Goal: Information Seeking & Learning: Learn about a topic

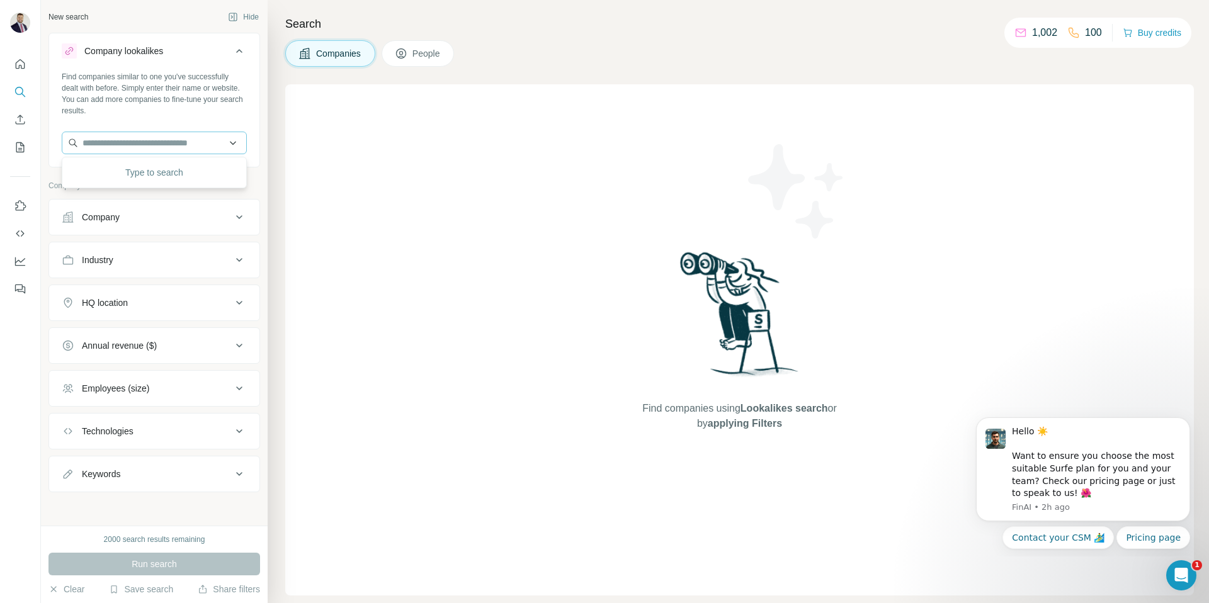
click at [196, 142] on input "text" at bounding box center [154, 143] width 185 height 23
click at [176, 260] on div "Industry" at bounding box center [147, 260] width 170 height 13
click at [150, 303] on div at bounding box center [154, 292] width 185 height 25
click at [150, 293] on input at bounding box center [148, 292] width 156 height 14
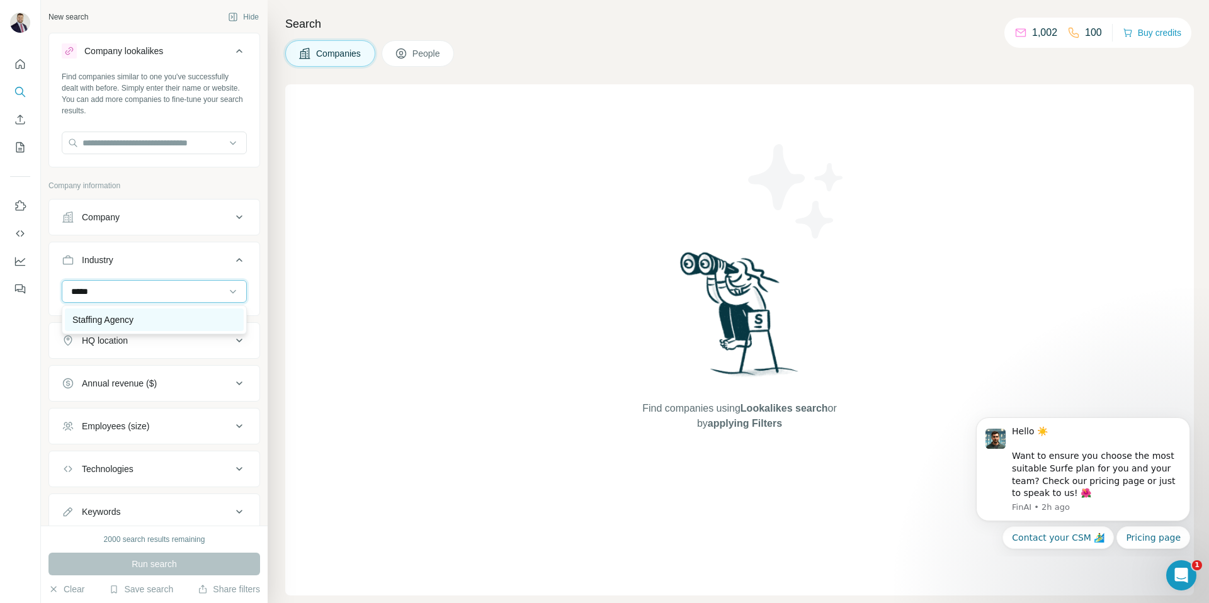
type input "*****"
click at [144, 318] on div "Staffing Agency" at bounding box center [154, 320] width 164 height 13
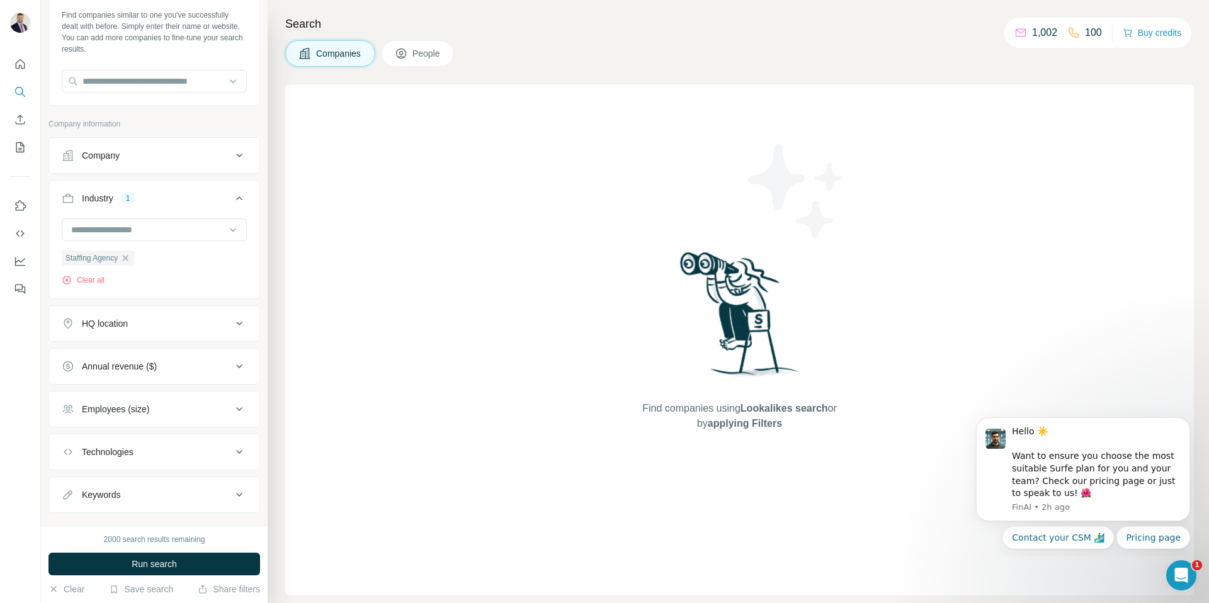
scroll to position [85, 0]
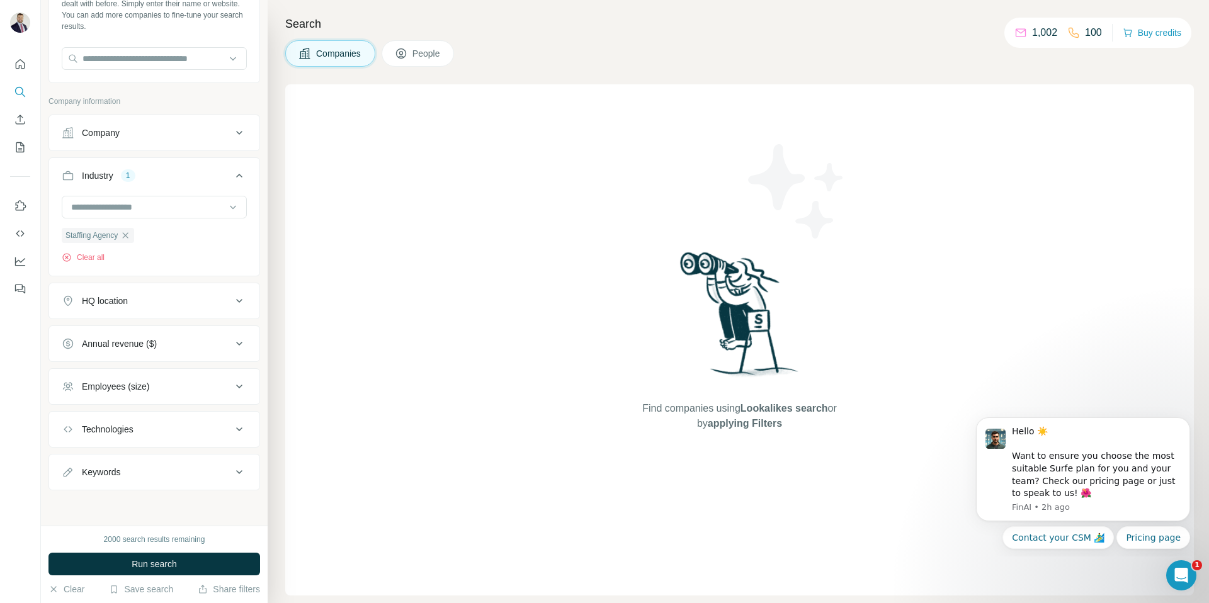
click at [232, 300] on icon at bounding box center [239, 300] width 15 height 15
click at [167, 337] on input "text" at bounding box center [154, 331] width 185 height 23
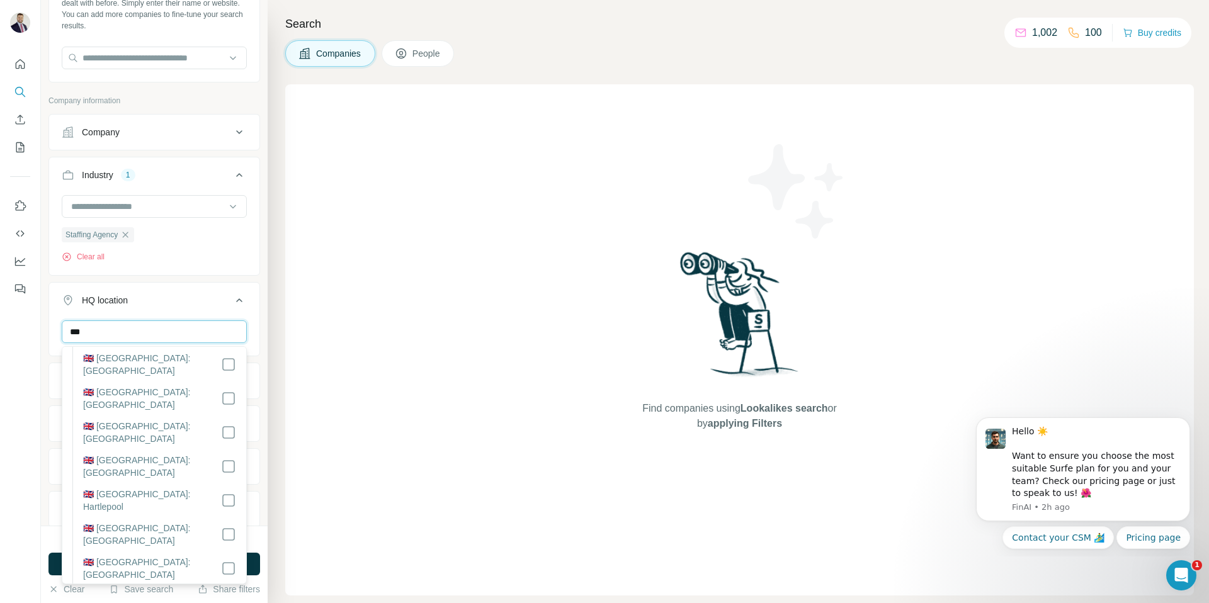
scroll to position [0, 0]
type input "********"
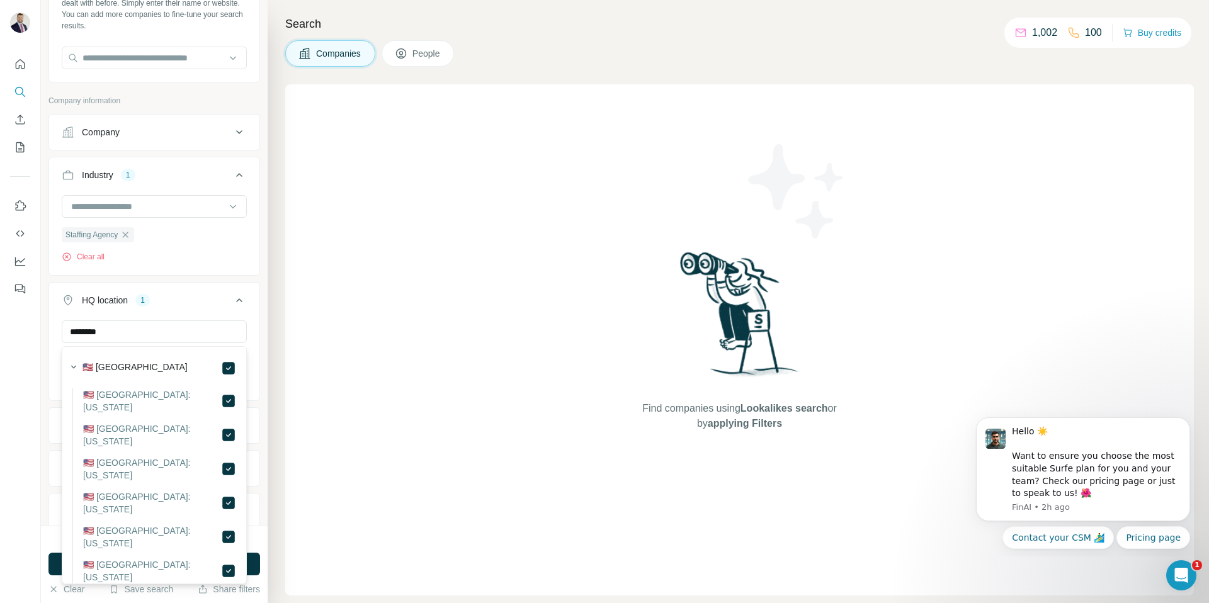
click at [217, 312] on button "HQ location 1" at bounding box center [154, 302] width 210 height 35
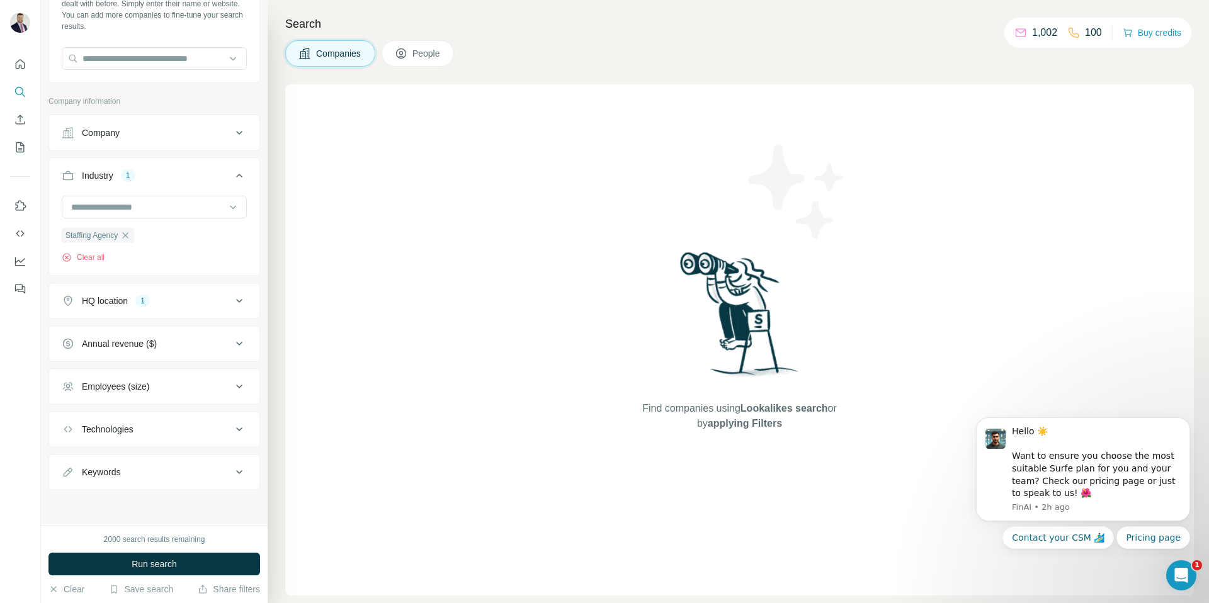
click at [234, 343] on icon at bounding box center [239, 343] width 15 height 15
click at [234, 310] on button "HQ location 1" at bounding box center [154, 301] width 210 height 30
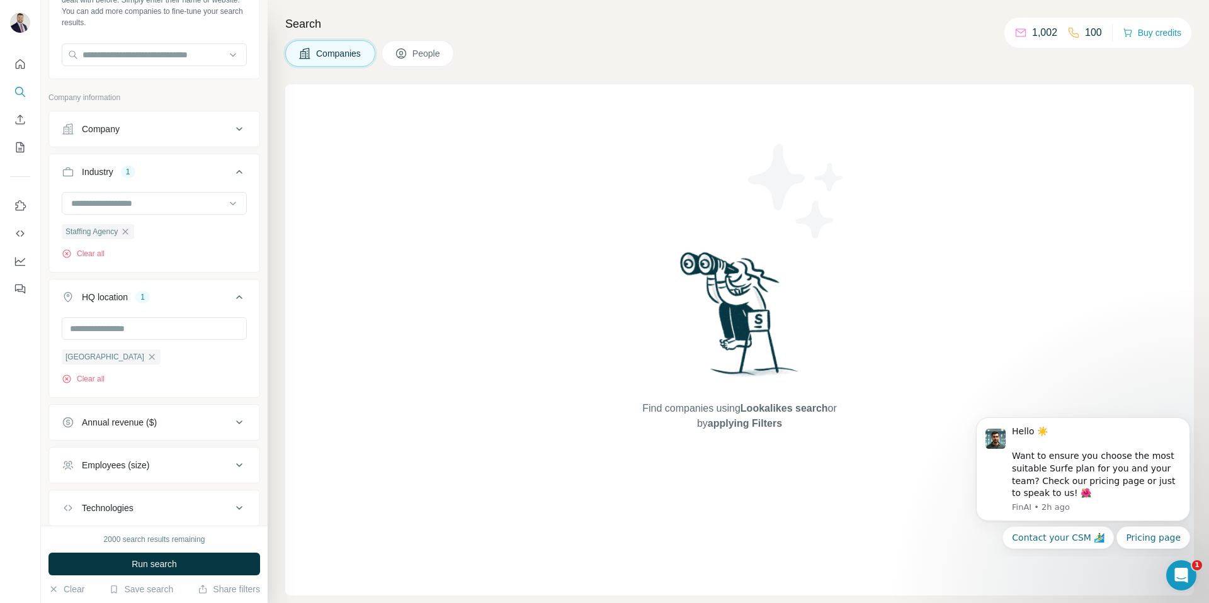
click at [237, 298] on icon at bounding box center [239, 297] width 6 height 4
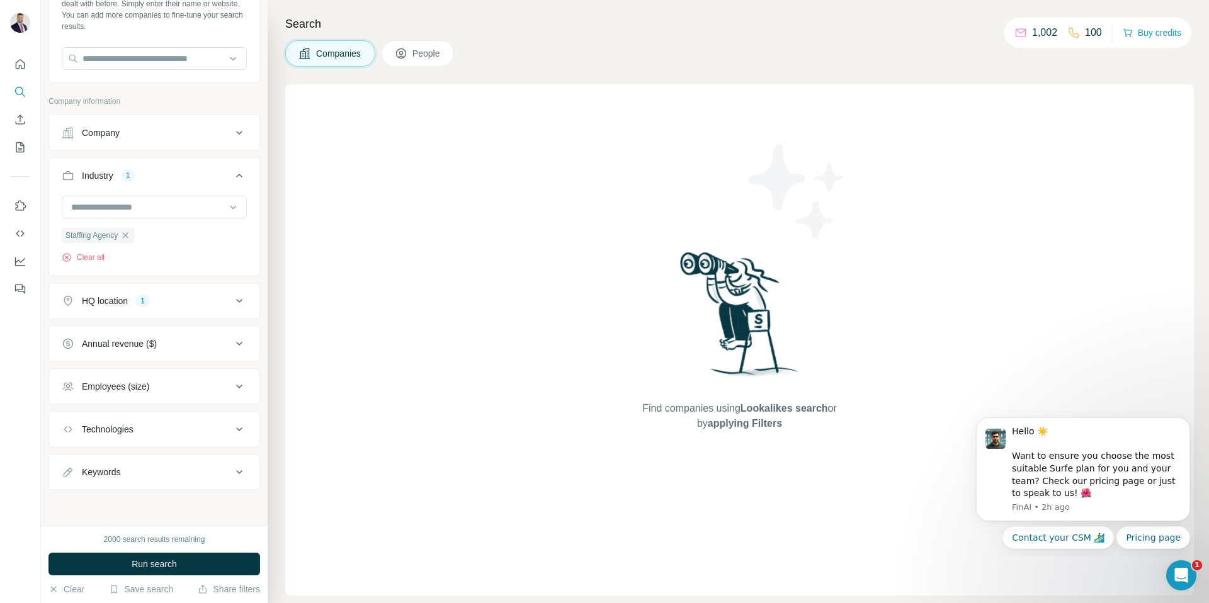
click at [229, 300] on div "HQ location 1" at bounding box center [147, 301] width 170 height 13
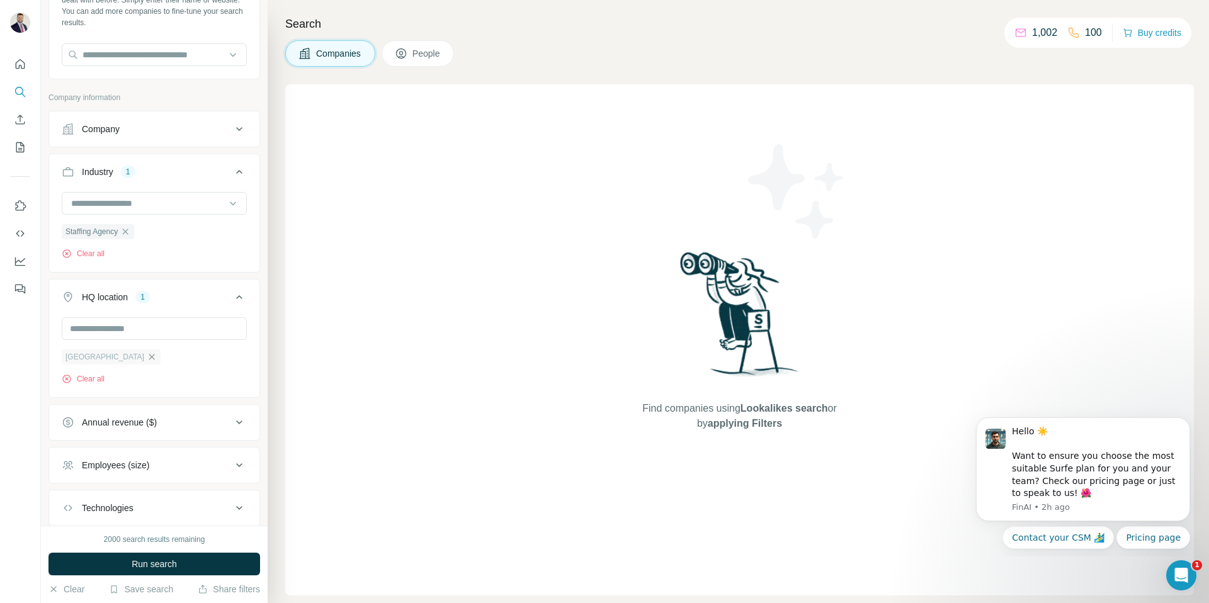
click at [149, 358] on icon "button" at bounding box center [152, 357] width 6 height 6
click at [130, 337] on input "text" at bounding box center [154, 328] width 185 height 23
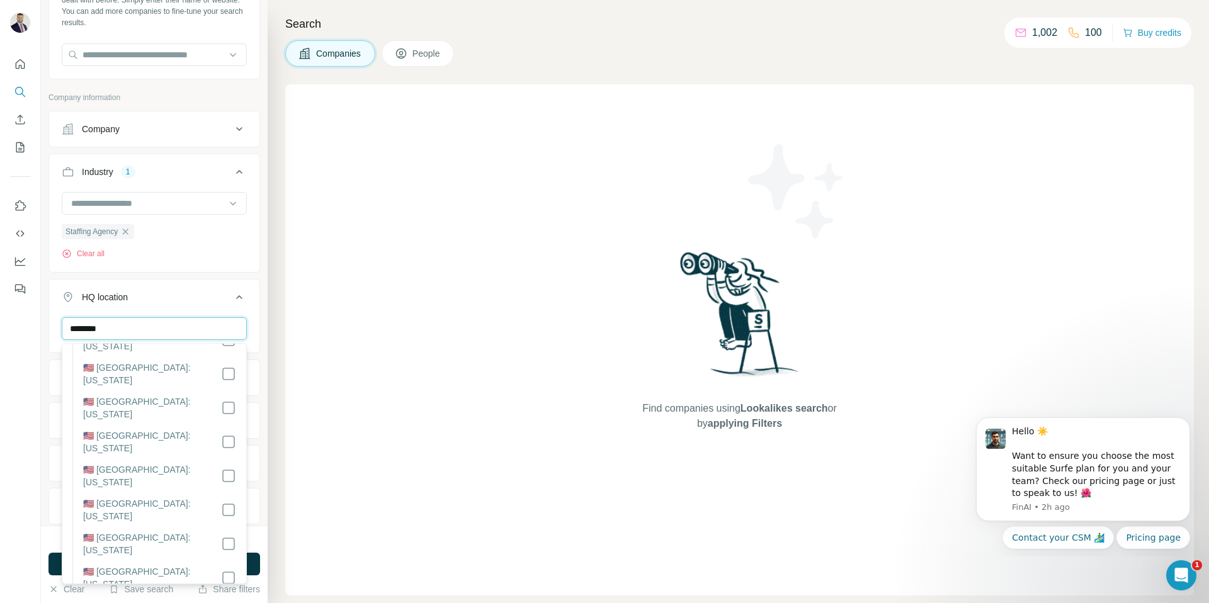
scroll to position [774, 0]
type input "********"
click at [247, 363] on div "******** [US_STATE] Clear all" at bounding box center [154, 355] width 210 height 77
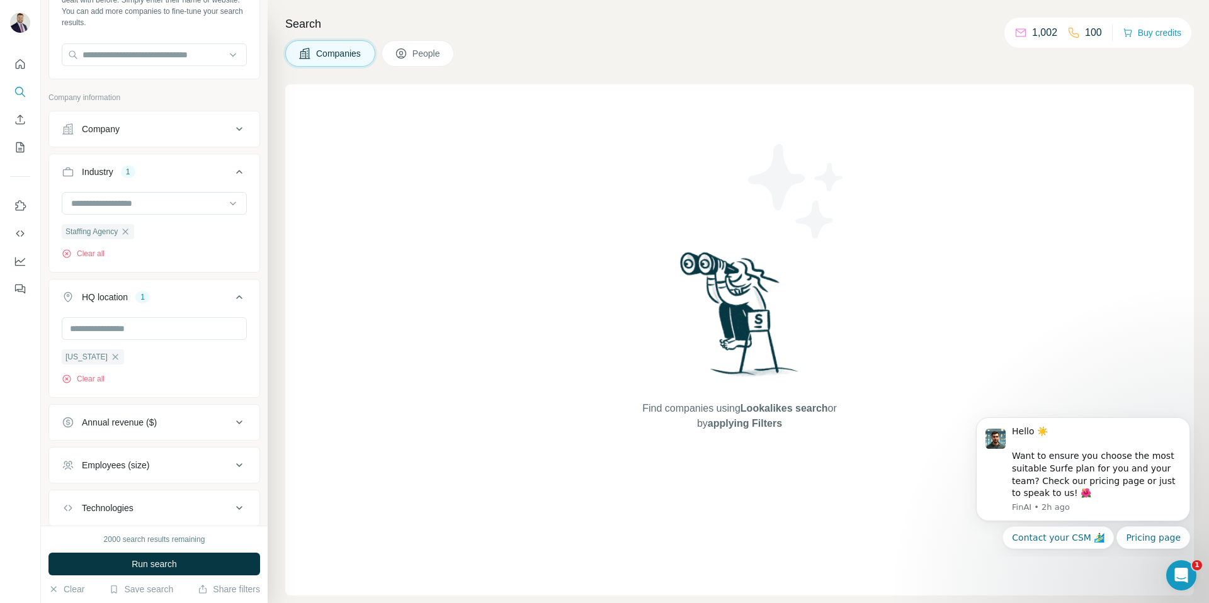
click at [238, 424] on icon at bounding box center [239, 423] width 6 height 4
click at [104, 497] on span "10-50M" at bounding box center [94, 496] width 35 height 13
click at [241, 425] on icon at bounding box center [239, 422] width 15 height 15
click at [186, 502] on button "Technologies" at bounding box center [154, 508] width 210 height 30
click at [184, 514] on div "Technologies" at bounding box center [147, 508] width 170 height 13
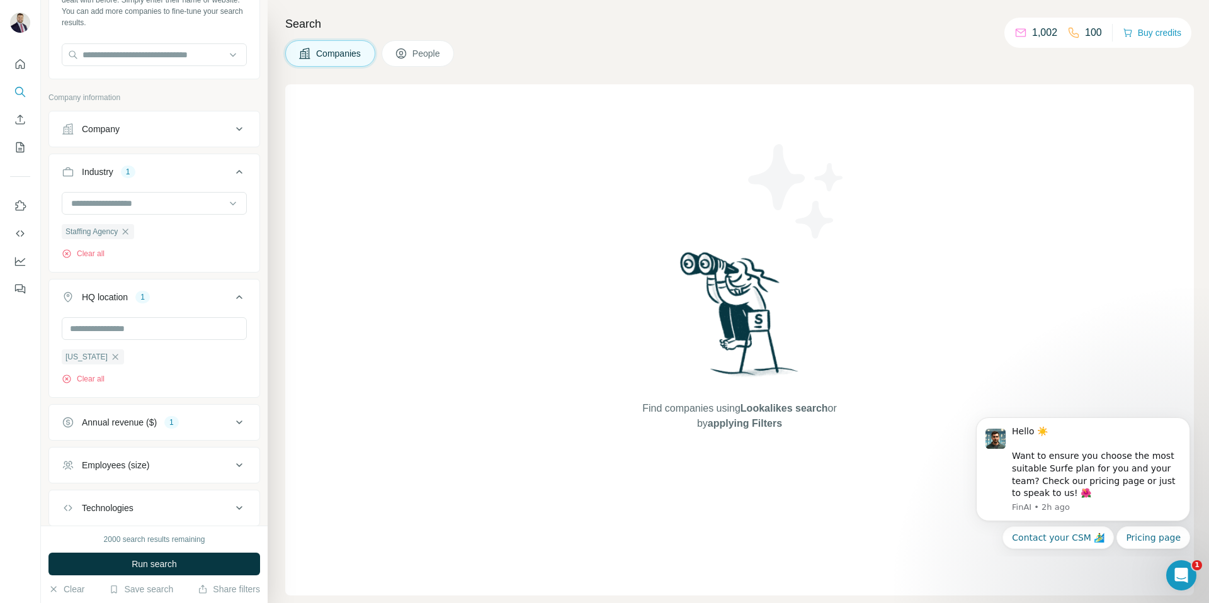
scroll to position [168, 0]
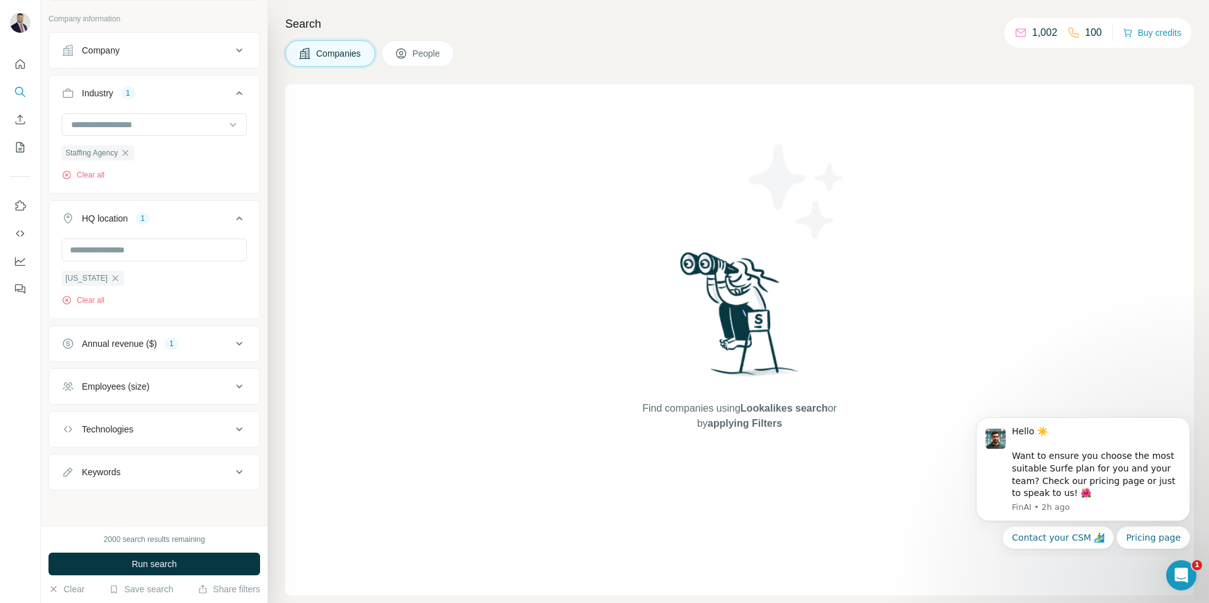
click at [204, 433] on div "Technologies" at bounding box center [147, 429] width 170 height 13
click at [204, 433] on div "Technologies" at bounding box center [147, 428] width 170 height 13
click at [159, 560] on span "Run search" at bounding box center [154, 564] width 45 height 13
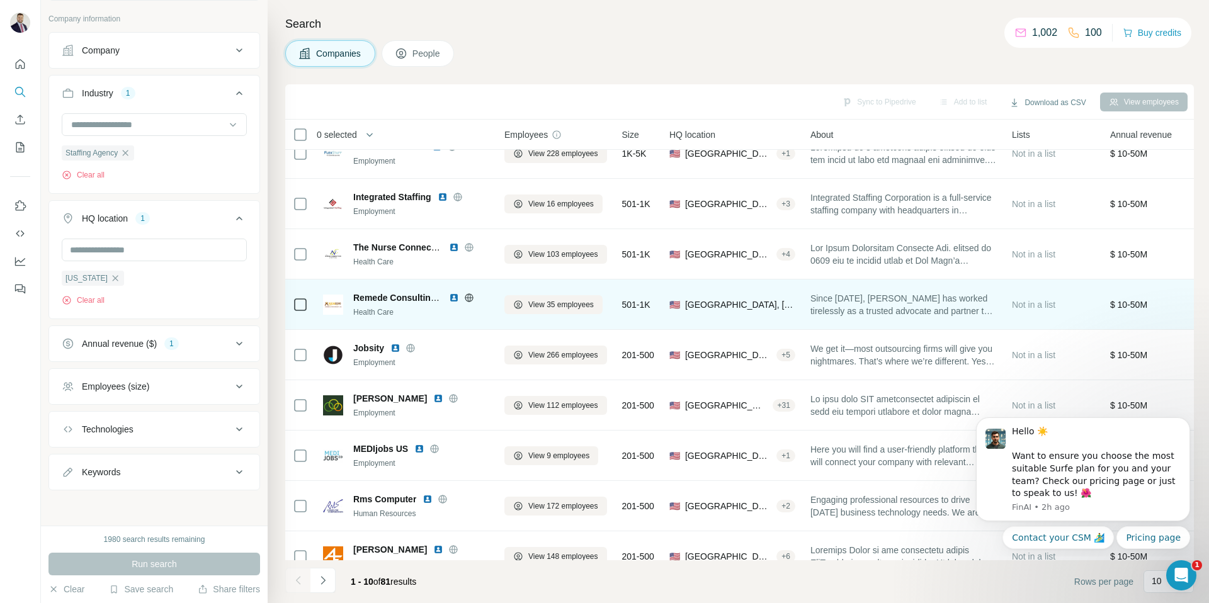
scroll to position [0, 0]
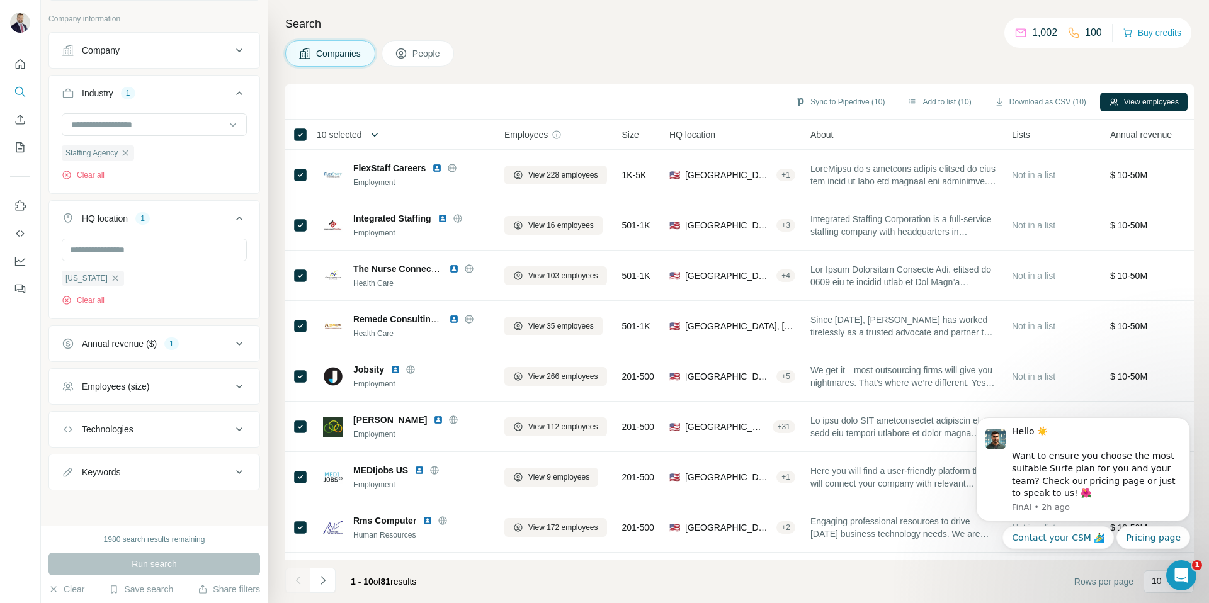
click at [371, 130] on button "button" at bounding box center [374, 134] width 25 height 25
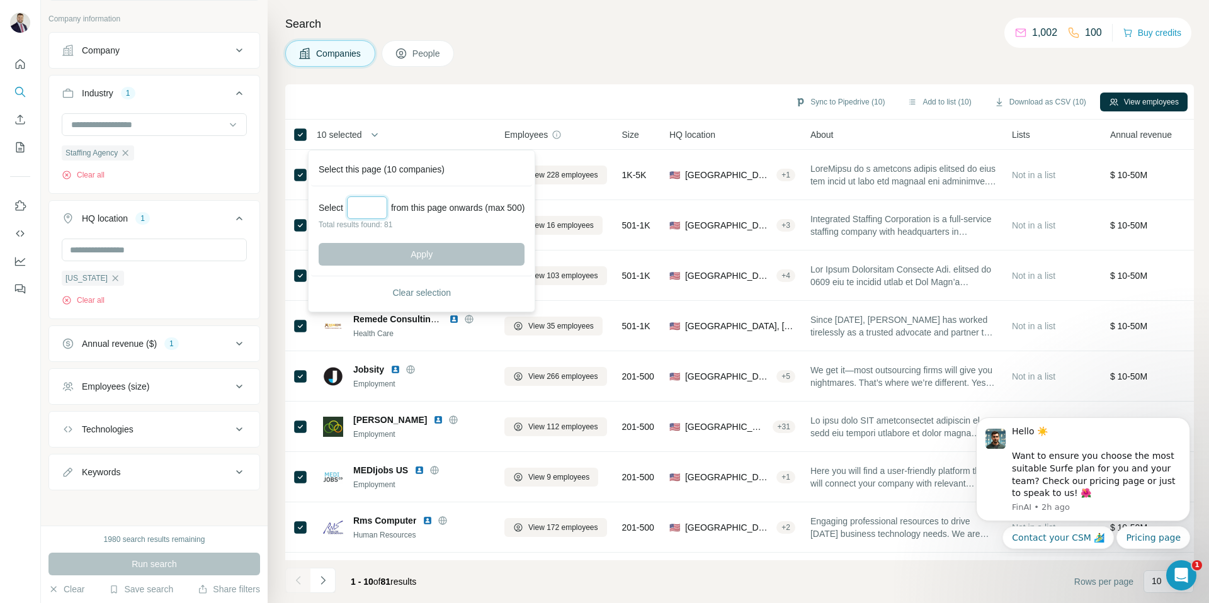
click at [371, 208] on input "Select a number (up to 500)" at bounding box center [367, 207] width 40 height 23
type input "**"
click at [406, 257] on button "Apply" at bounding box center [422, 254] width 206 height 23
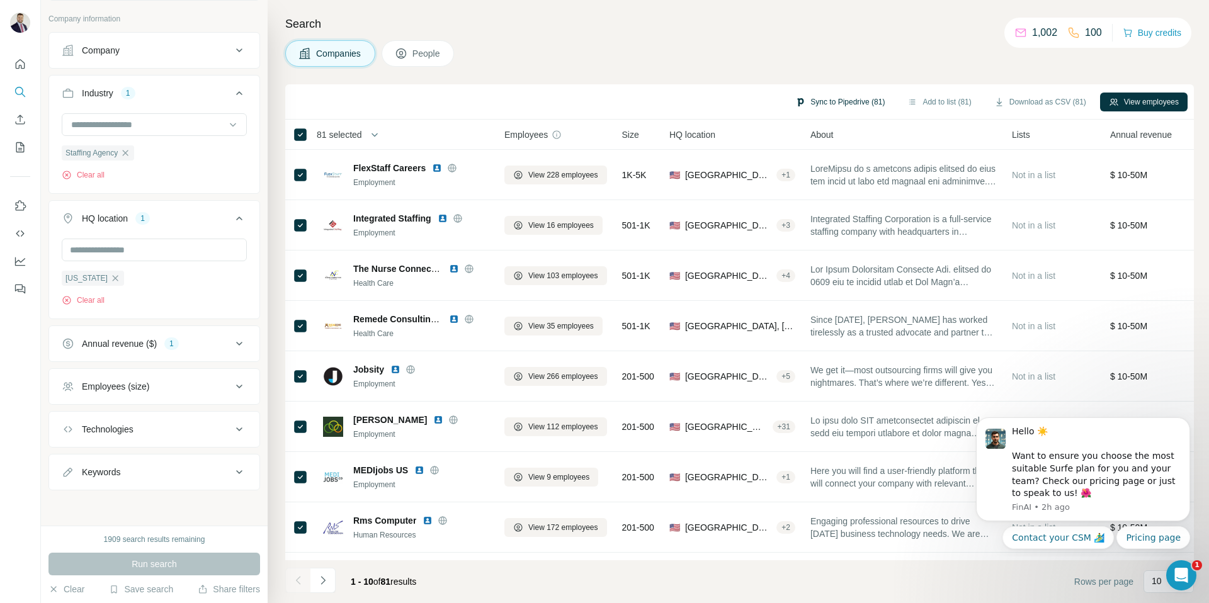
click at [826, 96] on button "Sync to Pipedrive (81)" at bounding box center [839, 102] width 107 height 19
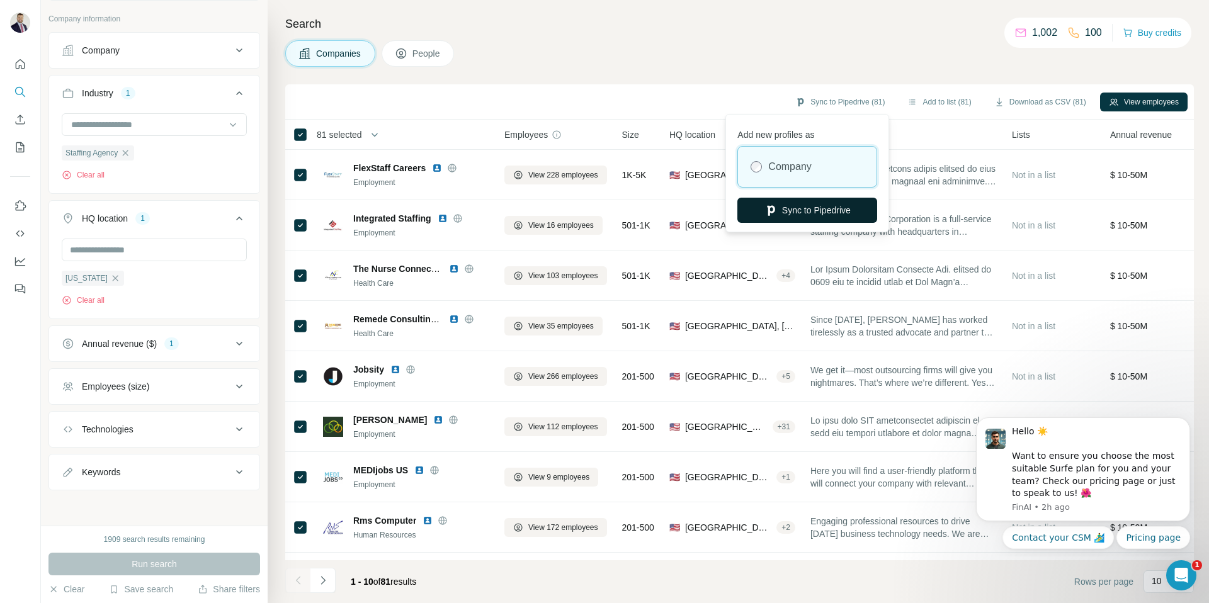
click at [805, 210] on button "Sync to Pipedrive" at bounding box center [807, 210] width 140 height 25
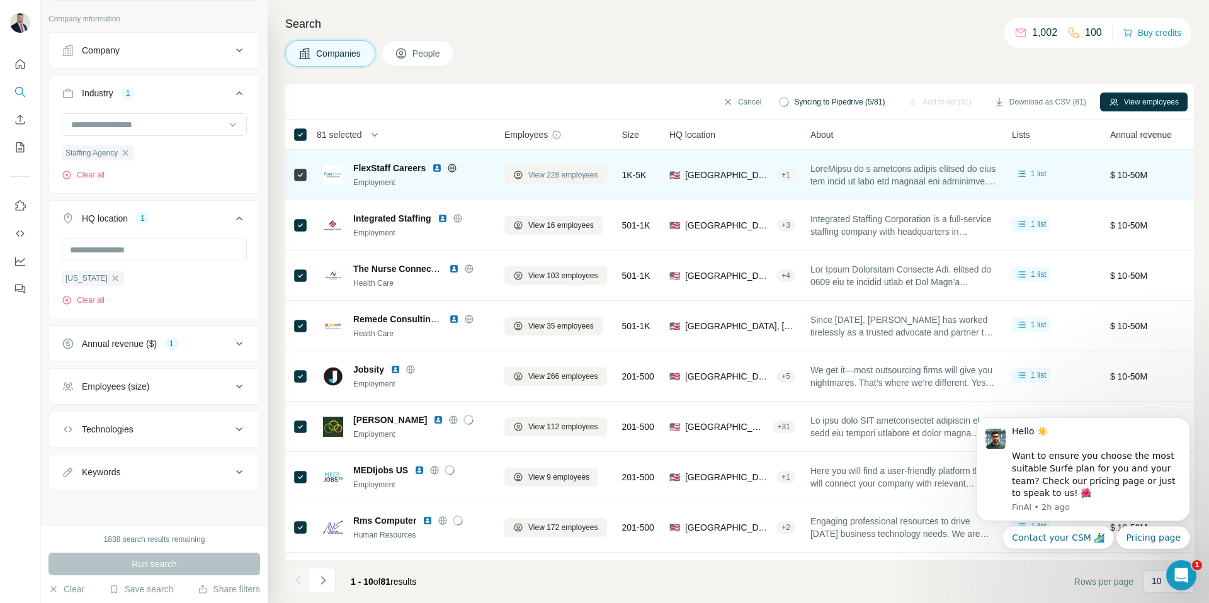
click at [562, 174] on span "View 228 employees" at bounding box center [563, 174] width 70 height 11
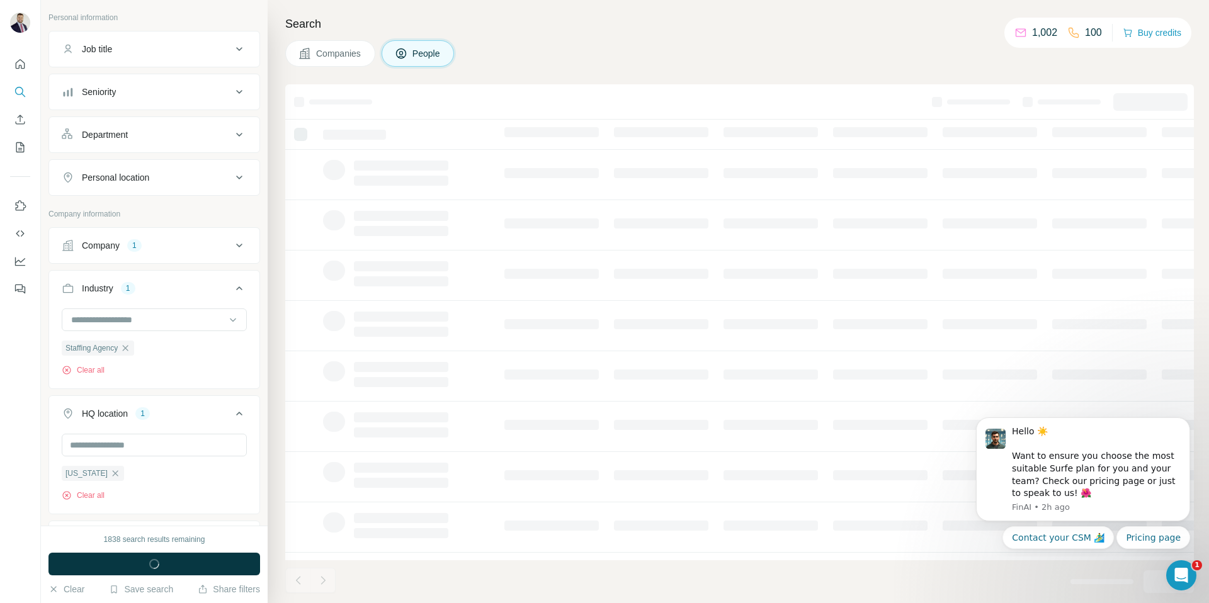
scroll to position [365, 0]
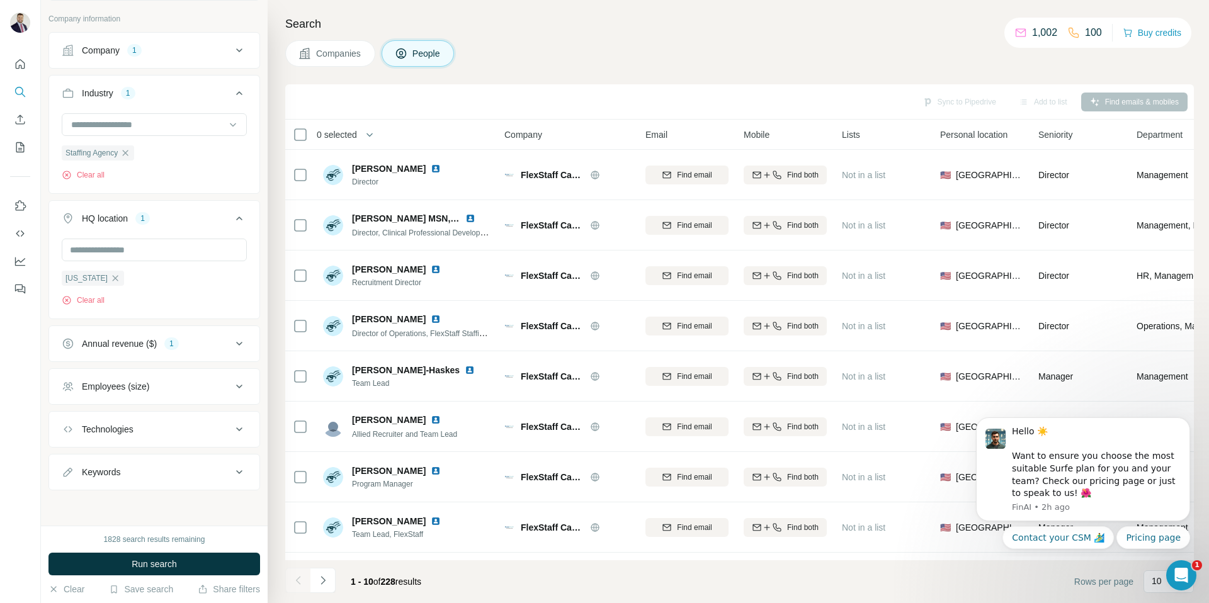
click at [337, 45] on button "Companies" at bounding box center [330, 53] width 90 height 26
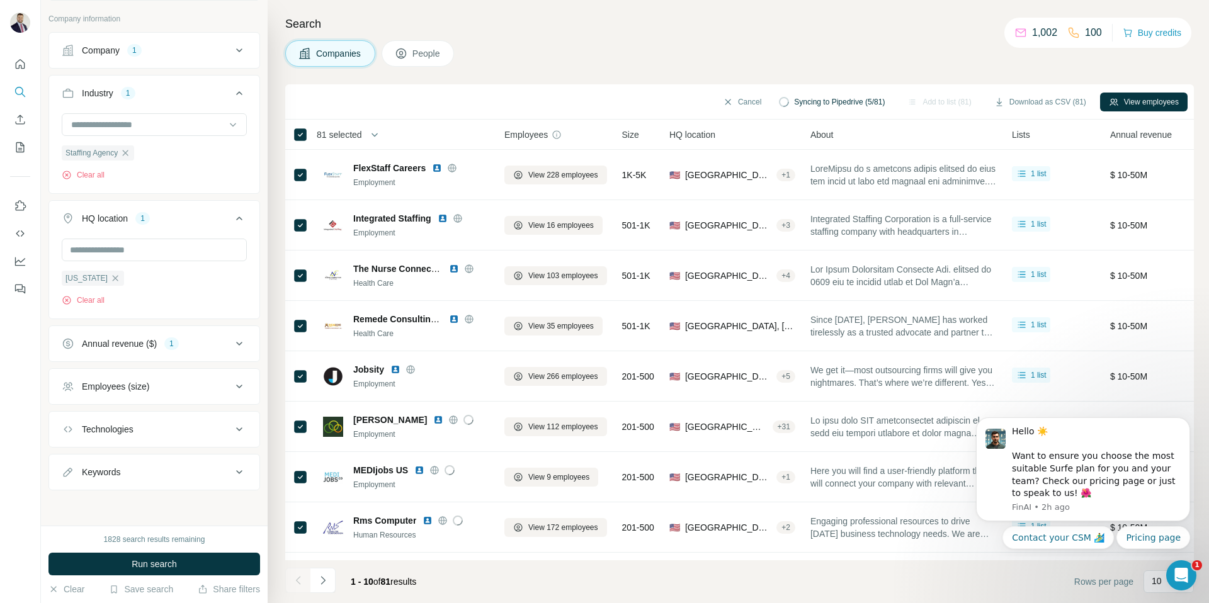
scroll to position [168, 0]
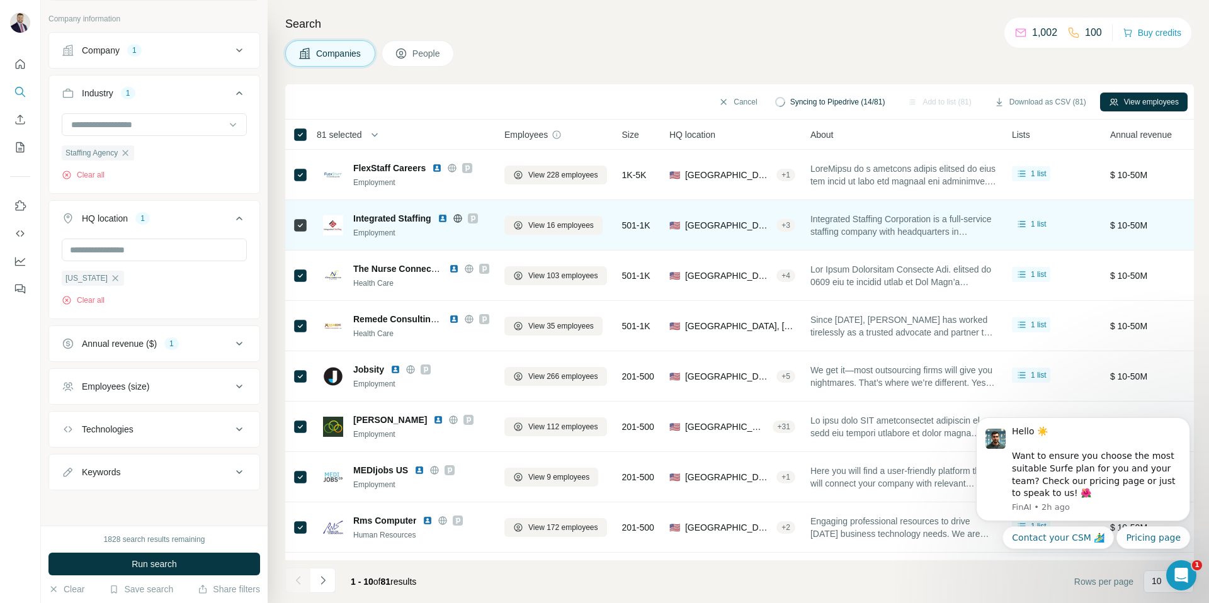
click at [397, 215] on span "Integrated Staffing" at bounding box center [392, 218] width 78 height 13
click at [398, 221] on span "Integrated Staffing" at bounding box center [392, 218] width 78 height 13
click at [414, 217] on span "Integrated Staffing" at bounding box center [392, 218] width 78 height 13
click at [535, 224] on span "View 16 employees" at bounding box center [560, 225] width 65 height 11
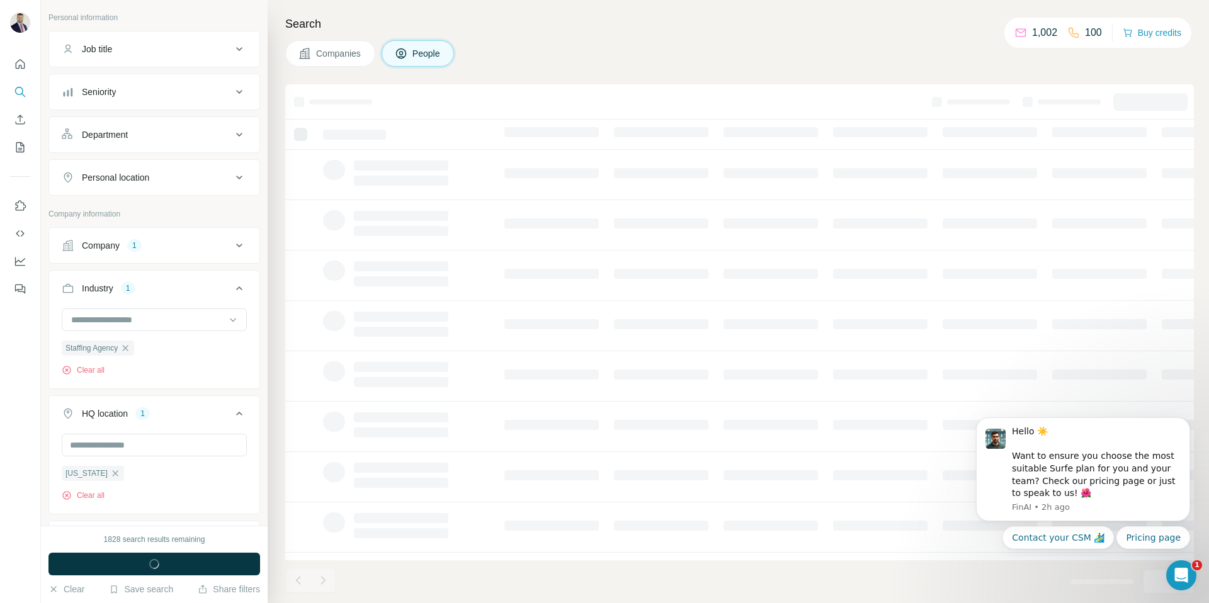
scroll to position [365, 0]
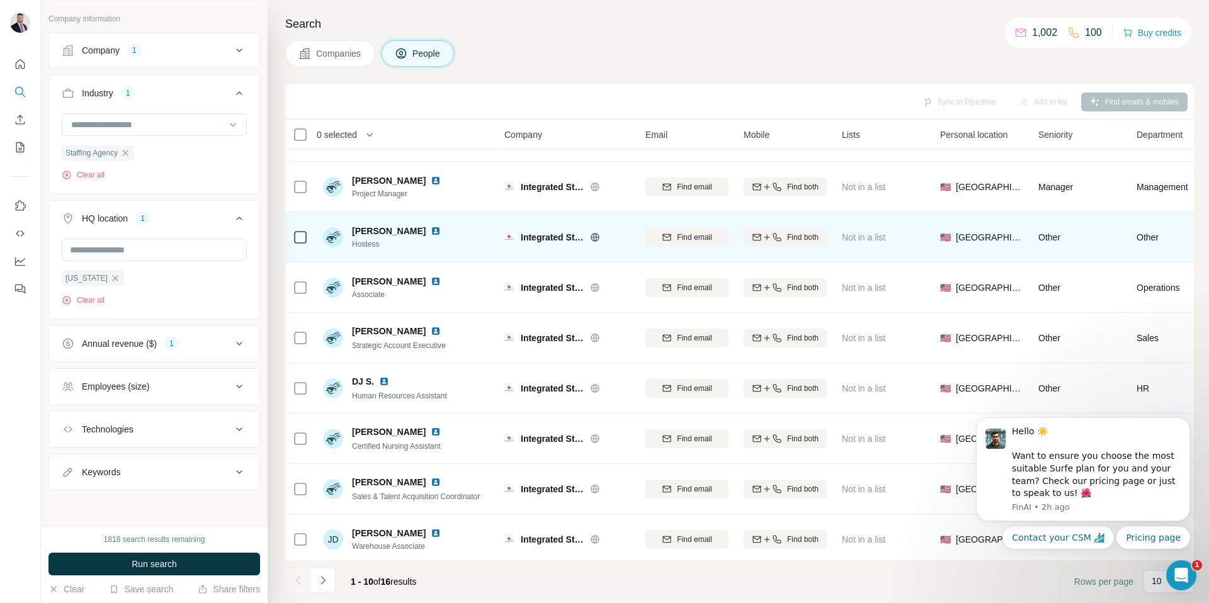
scroll to position [93, 0]
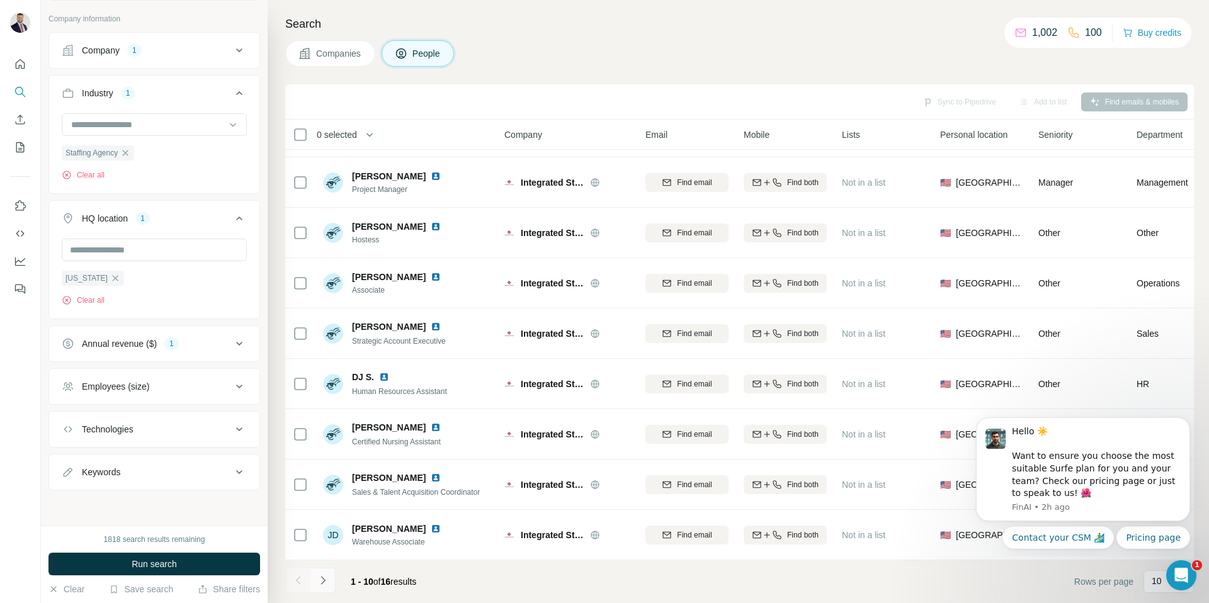
click at [324, 584] on icon "Navigate to next page" at bounding box center [323, 580] width 13 height 13
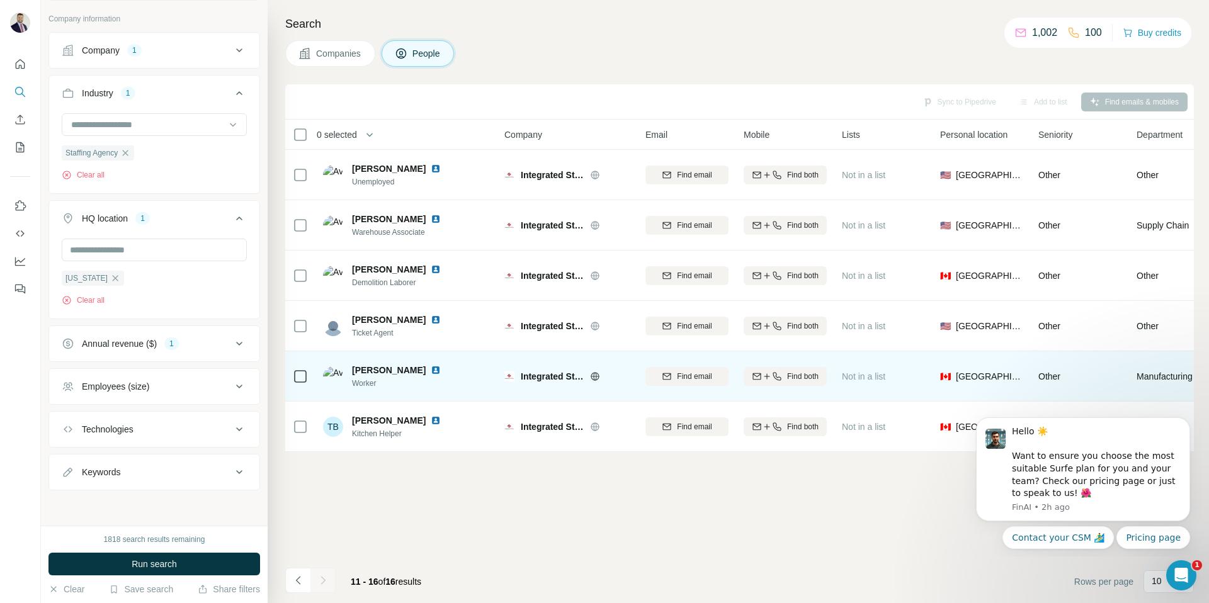
scroll to position [0, 0]
